Goal: Book appointment/travel/reservation

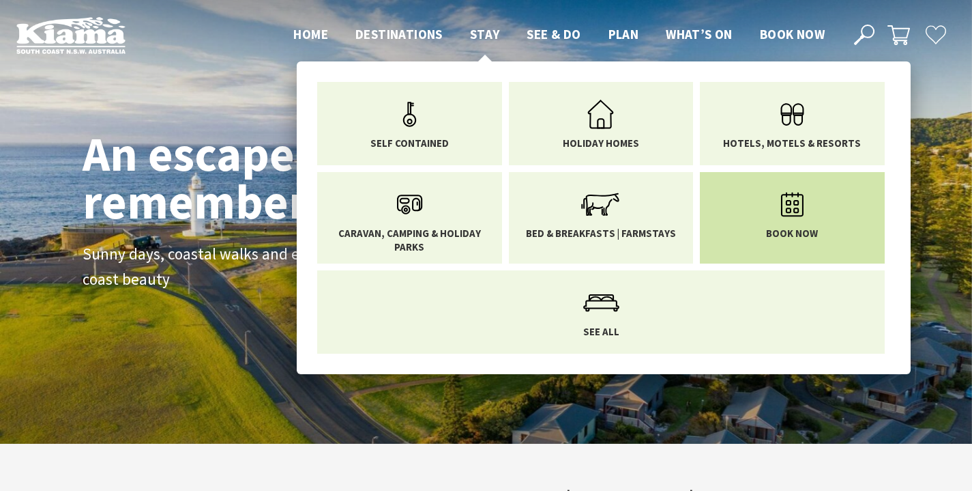
click at [802, 222] on icon "Main Menu" at bounding box center [792, 204] width 44 height 44
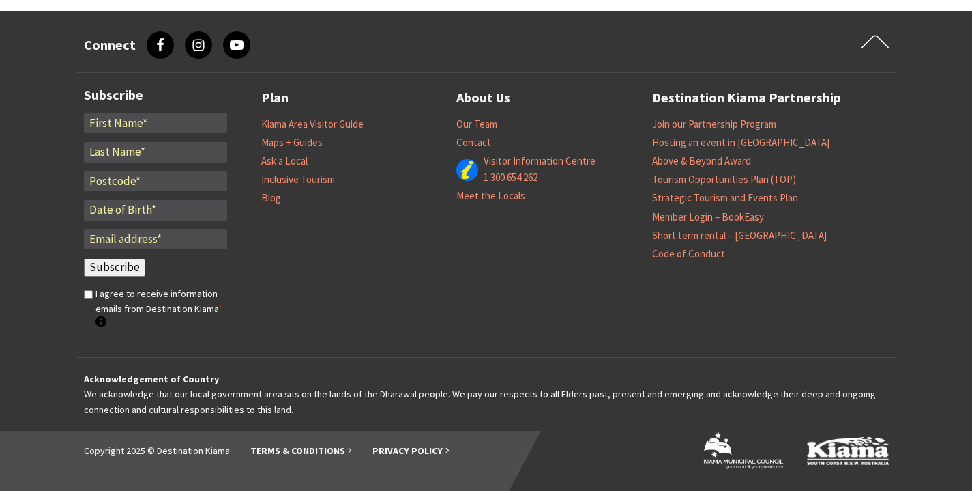
select select "3"
select select "2"
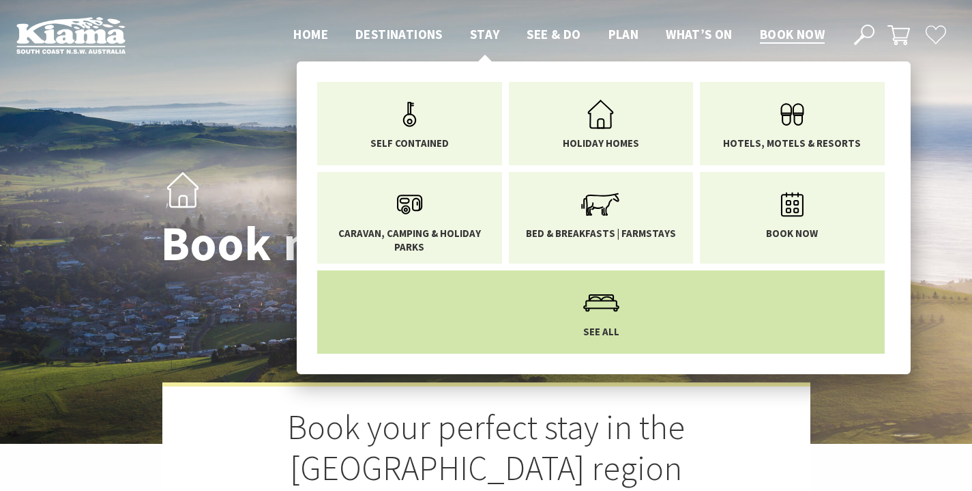
click at [513, 280] on link "See All" at bounding box center [600, 308] width 547 height 57
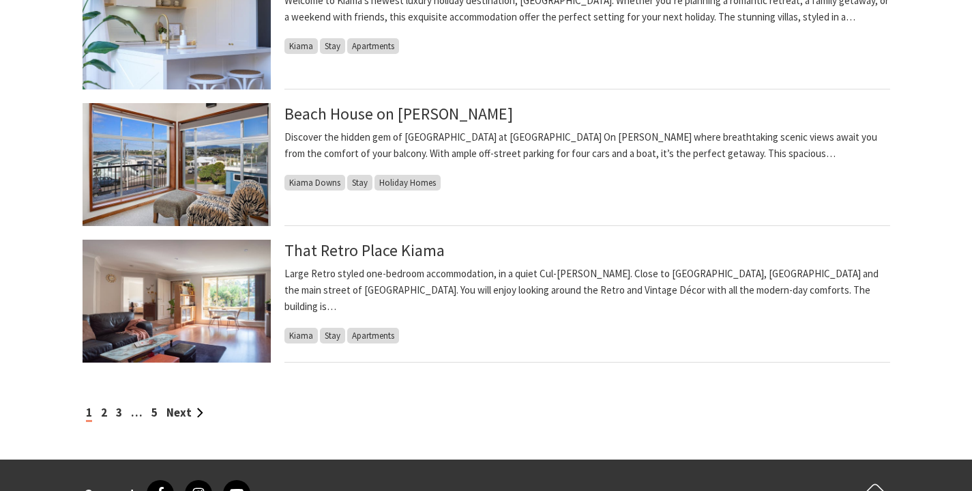
scroll to position [1373, 0]
